Goal: Information Seeking & Learning: Learn about a topic

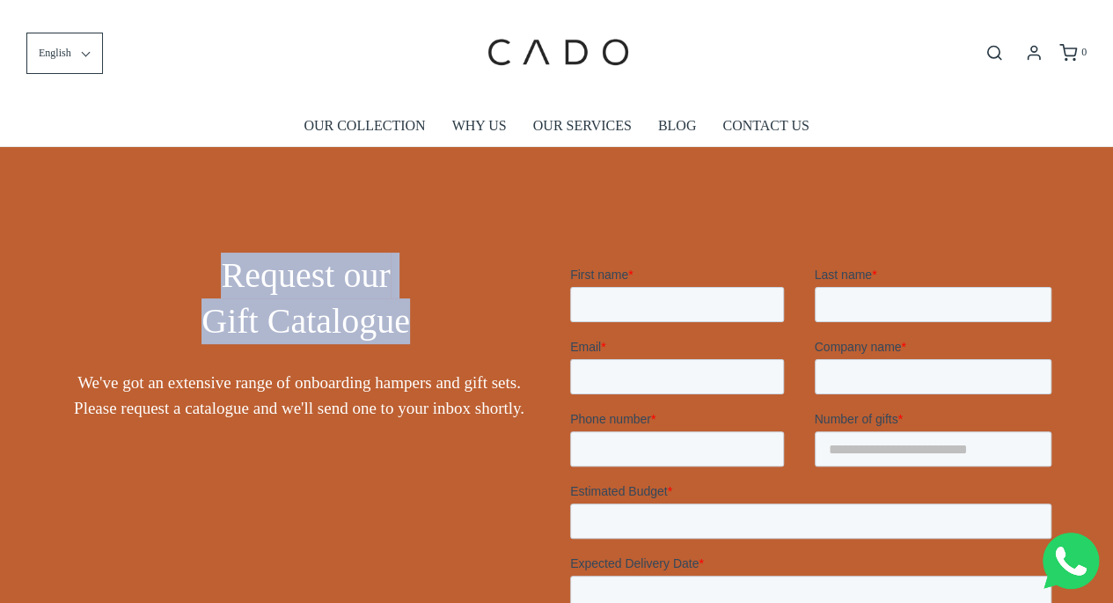
drag, startPoint x: 215, startPoint y: 268, endPoint x: 443, endPoint y: 328, distance: 235.6
click at [441, 329] on h3 "Request our Gift Catalogue" at bounding box center [299, 299] width 488 height 92
click at [468, 292] on h3 "Request our Gift Catalogue" at bounding box center [299, 299] width 488 height 92
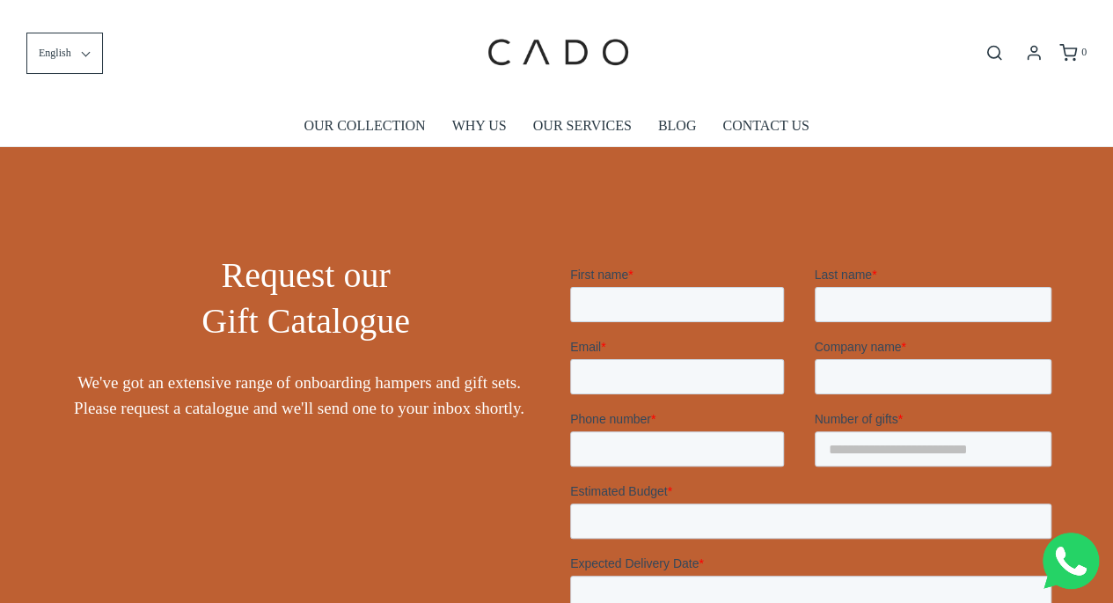
click at [405, 326] on span "Request our Gift Catalogue" at bounding box center [305, 297] width 209 height 85
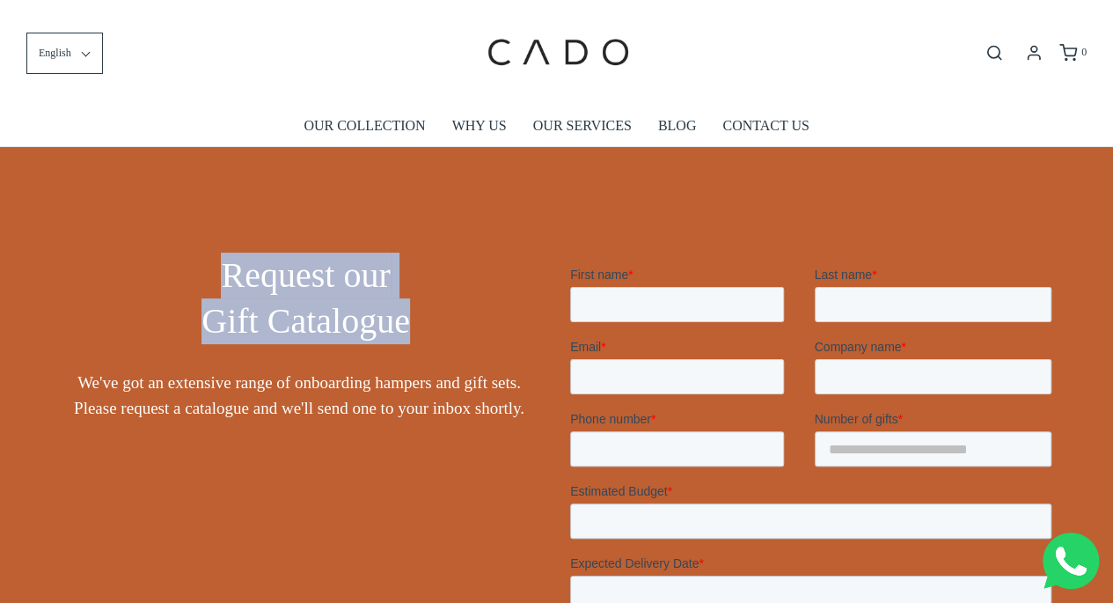
drag, startPoint x: 410, startPoint y: 326, endPoint x: 153, endPoint y: 249, distance: 268.3
click at [153, 249] on div "Request our Gift Catalogue We've got an extensive range of onboarding hampers a…" at bounding box center [299, 556] width 515 height 635
click at [370, 128] on link "OUR COLLECTION" at bounding box center [364, 126] width 121 height 40
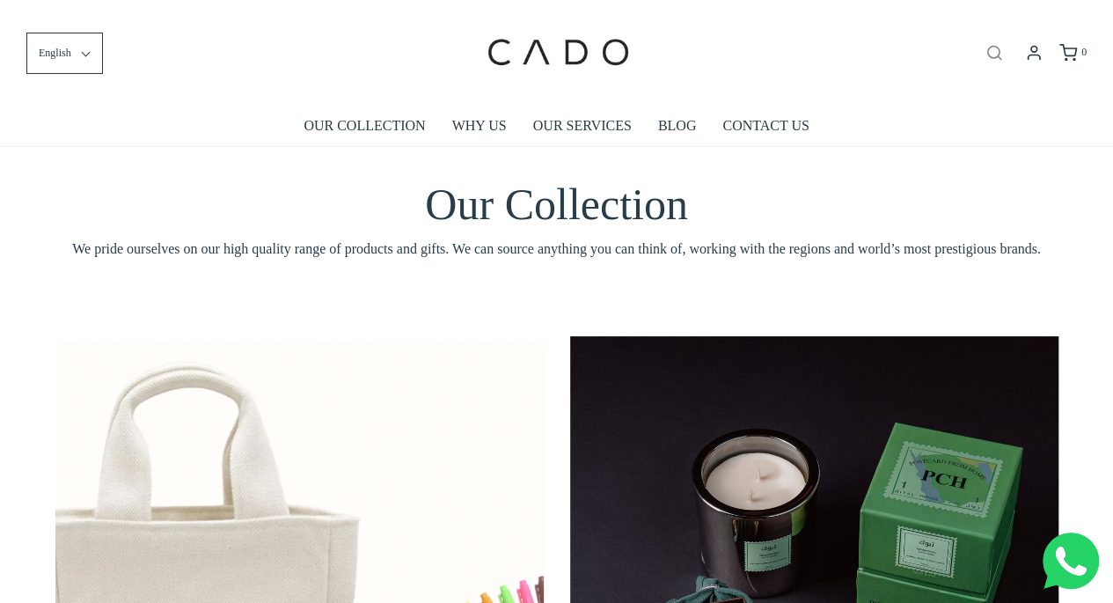
click at [995, 54] on icon "Open search bar" at bounding box center [994, 53] width 21 height 18
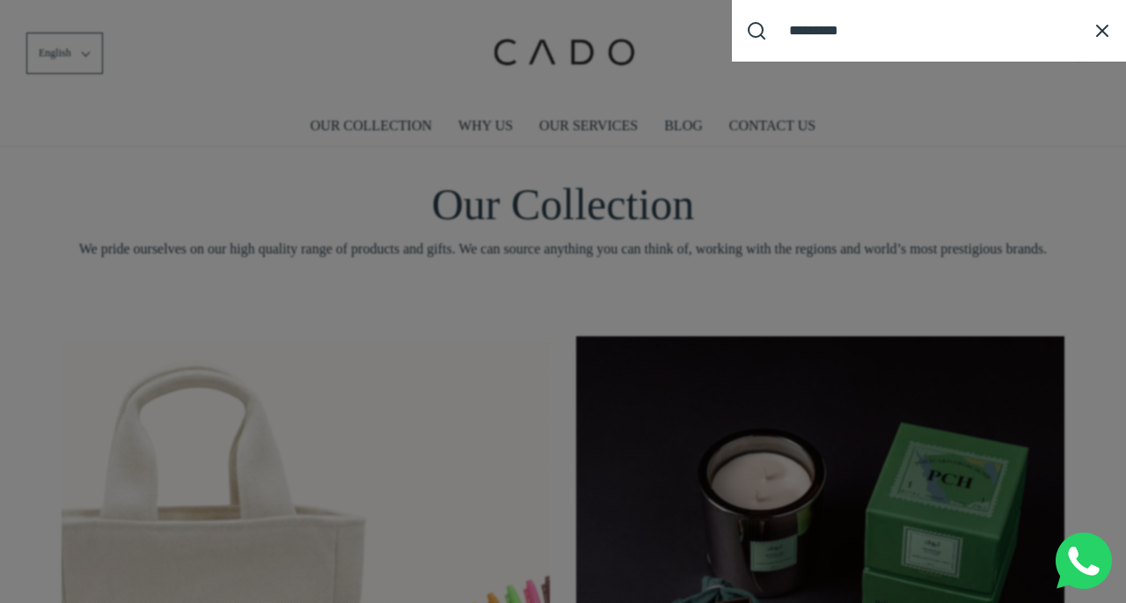
click at [804, 36] on input "Search our site cadogifting" at bounding box center [928, 30] width 297 height 33
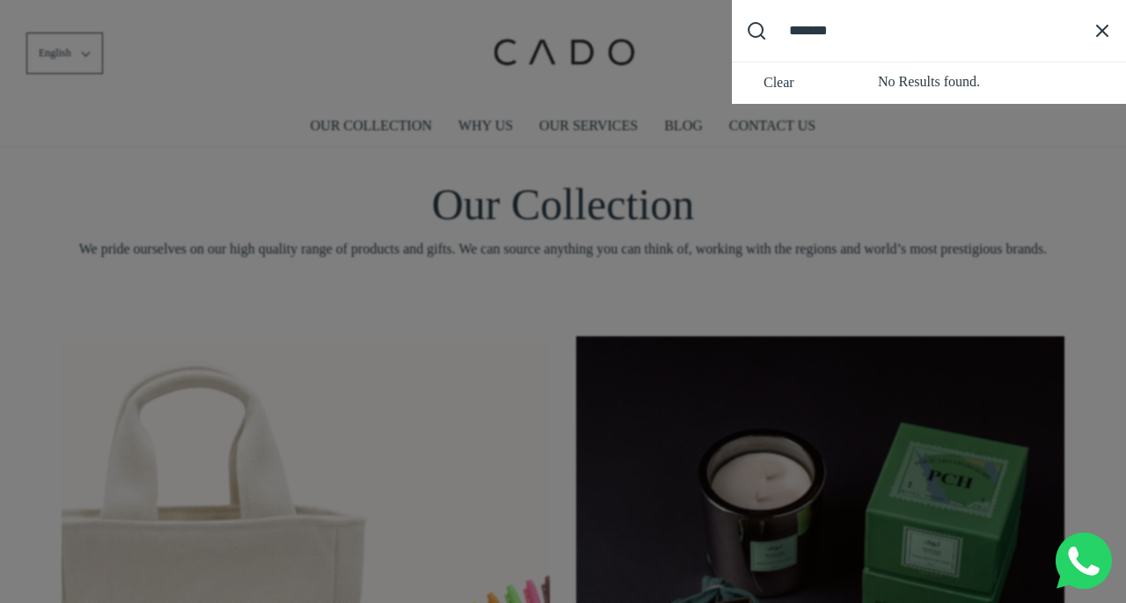
type input "*******"
click at [732, 6] on button "Submit Search" at bounding box center [756, 30] width 48 height 48
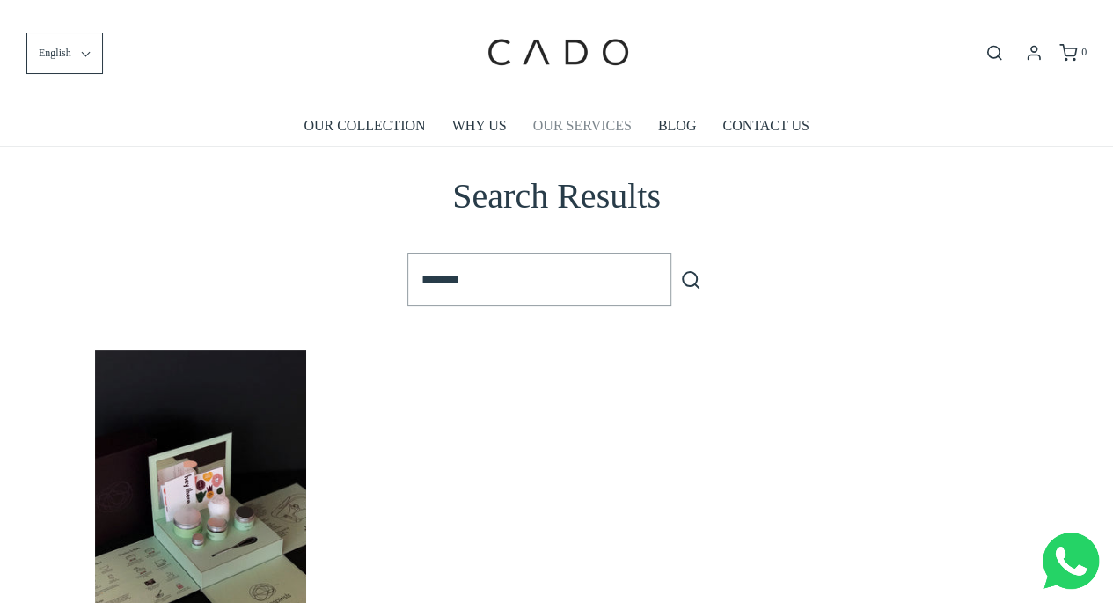
click at [578, 122] on link "OUR SERVICES" at bounding box center [582, 126] width 99 height 40
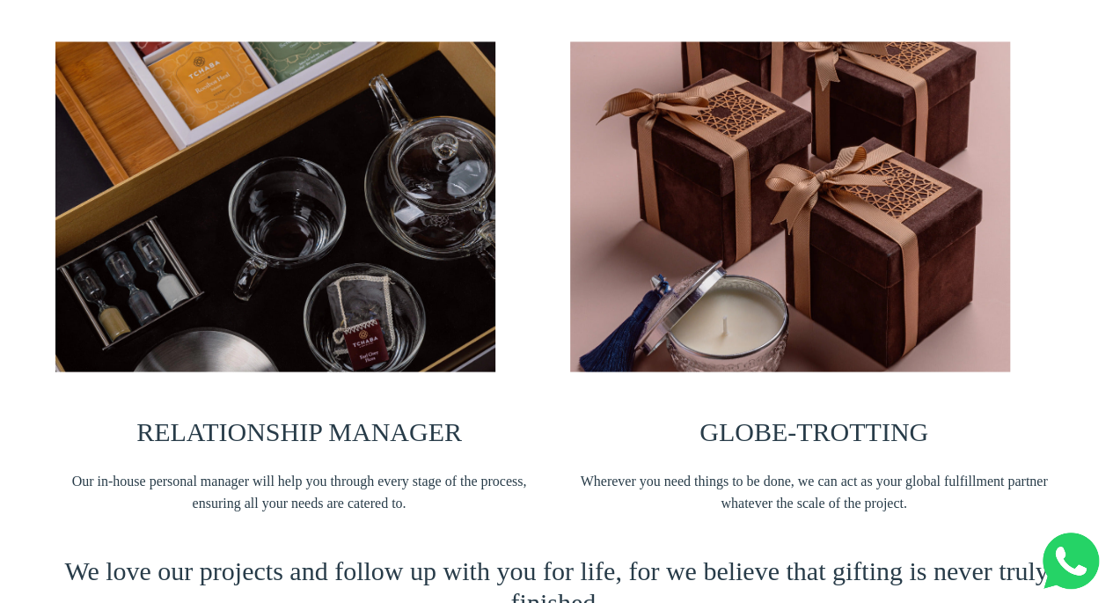
scroll to position [1760, 0]
